Goal: Task Accomplishment & Management: Use online tool/utility

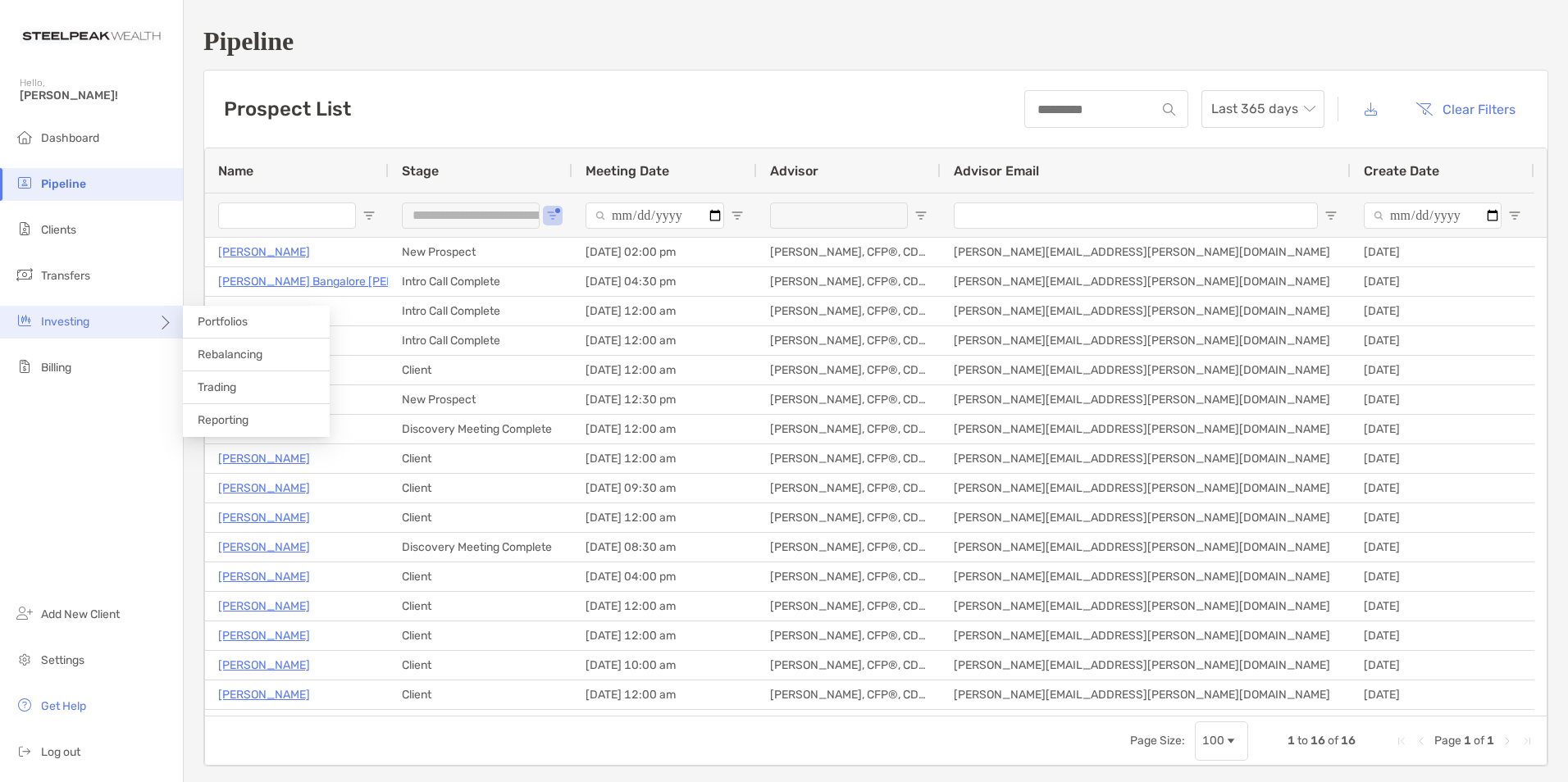
click at [70, 317] on span "Investing" at bounding box center [65, 322] width 48 height 14
click at [203, 322] on span "Portfolios" at bounding box center [222, 322] width 50 height 14
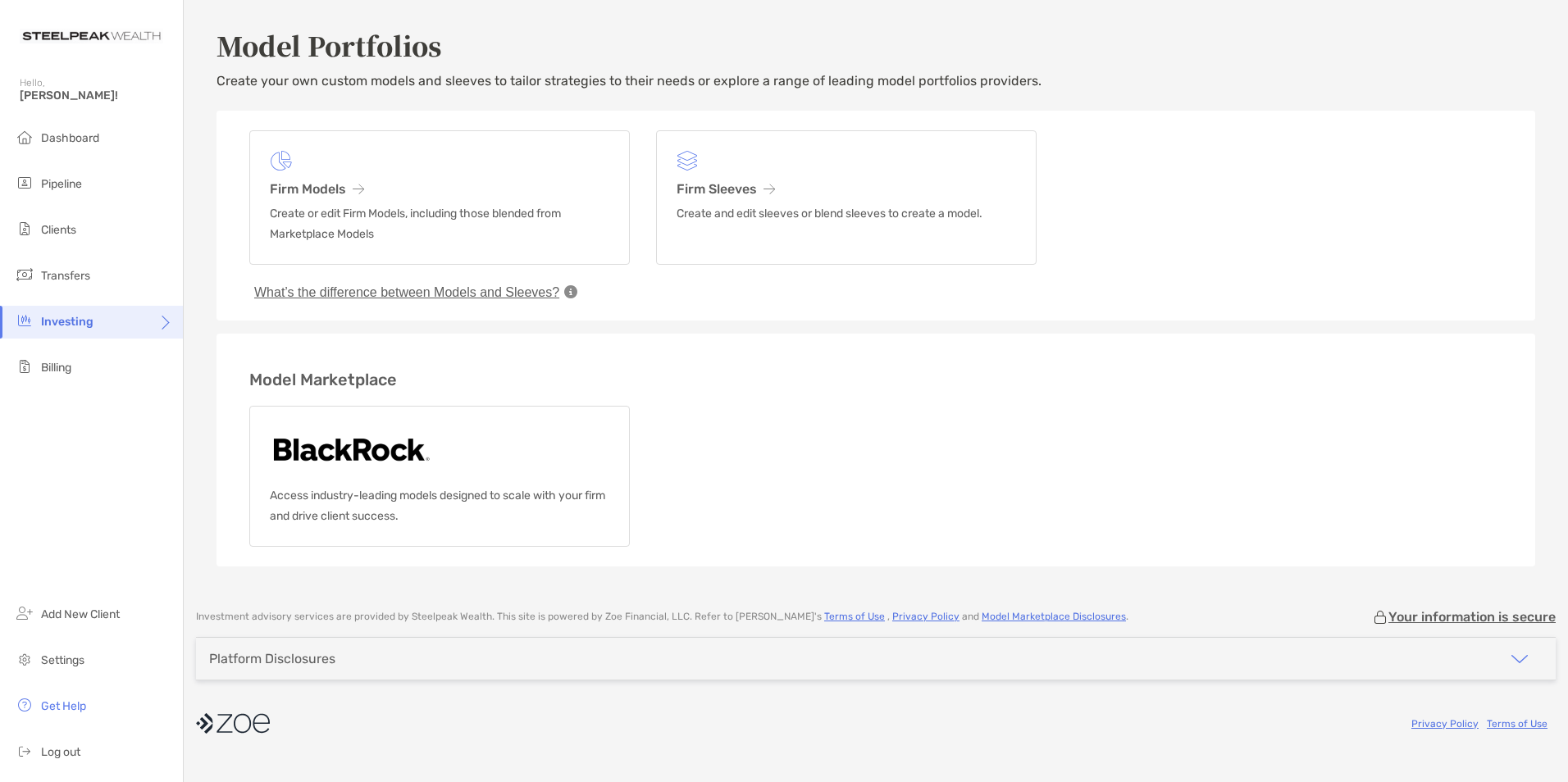
click at [1269, 572] on div "Model Portfolios Create your own custom models and sleeves to tailor strategies…" at bounding box center [875, 296] width 1385 height 593
